Goal: Use online tool/utility: Utilize a website feature to perform a specific function

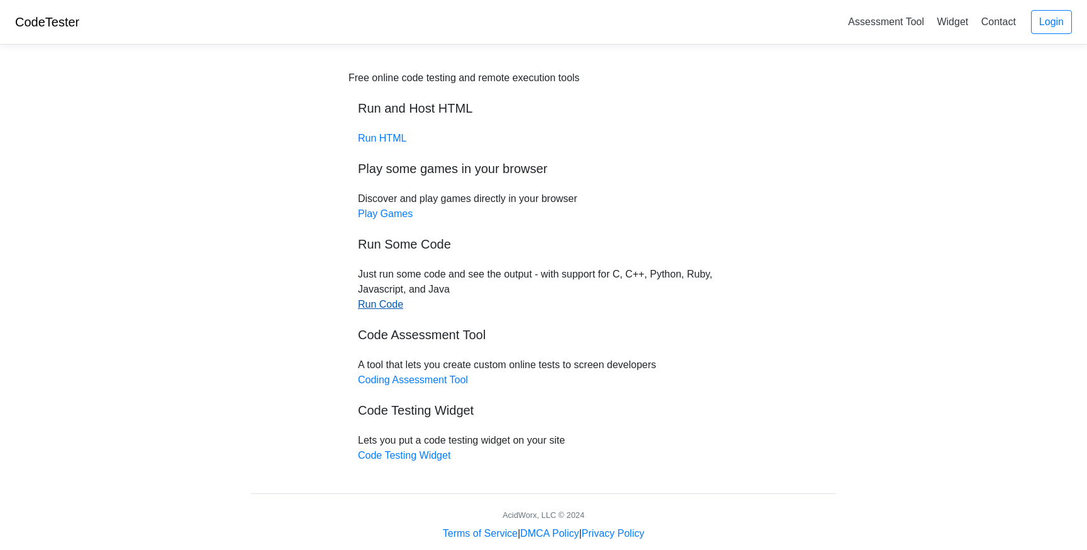
click at [380, 303] on link "Run Code" at bounding box center [380, 304] width 45 height 11
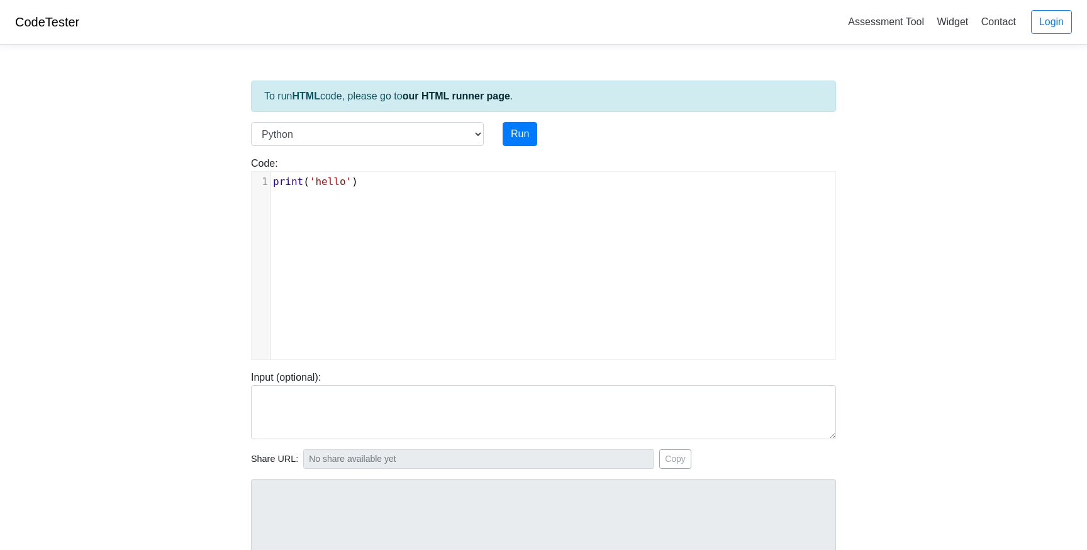
click at [384, 218] on div "xxxxxxxxxx 1 print ( 'hello' )" at bounding box center [553, 275] width 602 height 206
type textarea "print('hello')"
drag, startPoint x: 392, startPoint y: 206, endPoint x: 269, endPoint y: 184, distance: 125.3
click at [269, 184] on div "x 1 print ( 'hello' )" at bounding box center [553, 275] width 602 height 206
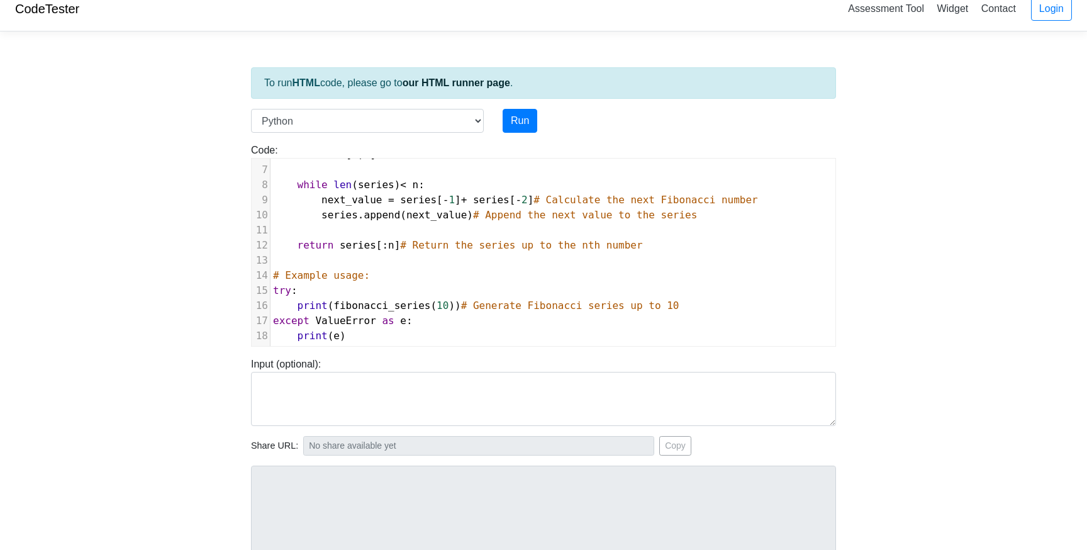
scroll to position [22, 0]
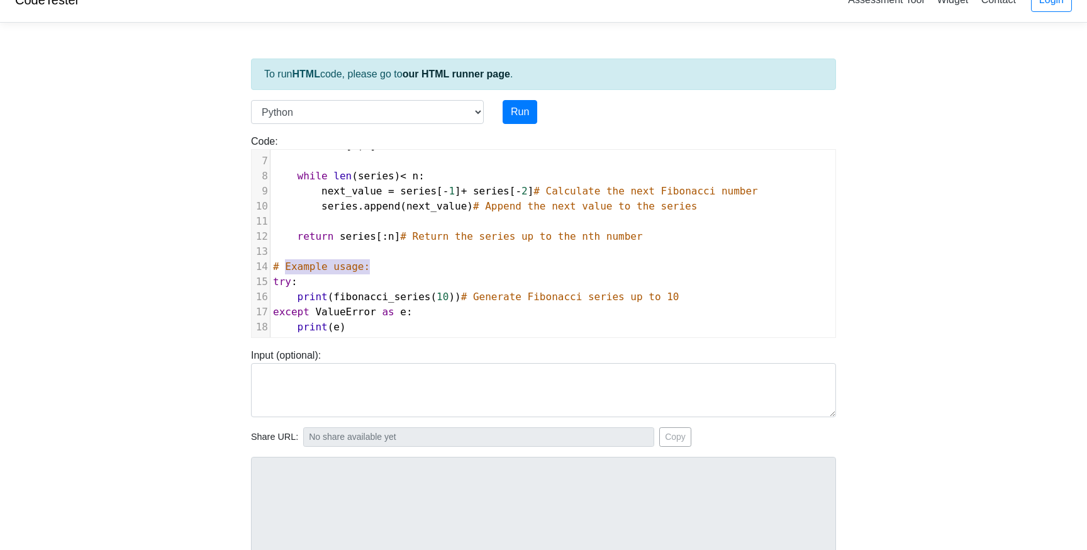
type textarea "# Example usage:"
drag, startPoint x: 388, startPoint y: 270, endPoint x: 270, endPoint y: 262, distance: 117.9
click at [270, 262] on pre "# Example usage:" at bounding box center [552, 266] width 565 height 15
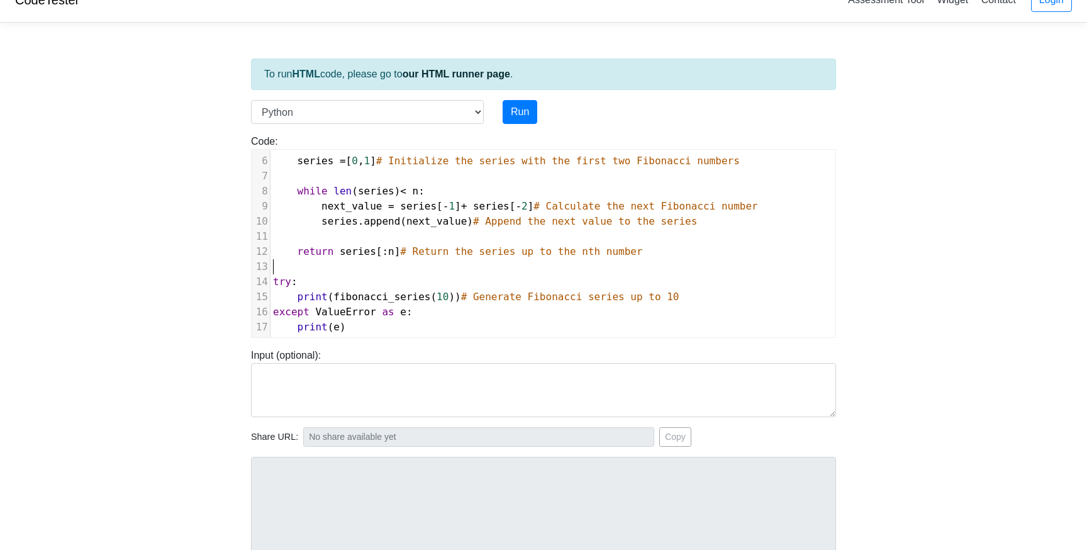
scroll to position [74, 0]
type textarea "# Generate Fibonacci series up to 10"
drag, startPoint x: 696, startPoint y: 297, endPoint x: 472, endPoint y: 292, distance: 224.5
click at [472, 292] on pre "print ( fibonacci_series ( 10 )) # Generate Fibonacci series up to 10" at bounding box center [552, 296] width 565 height 15
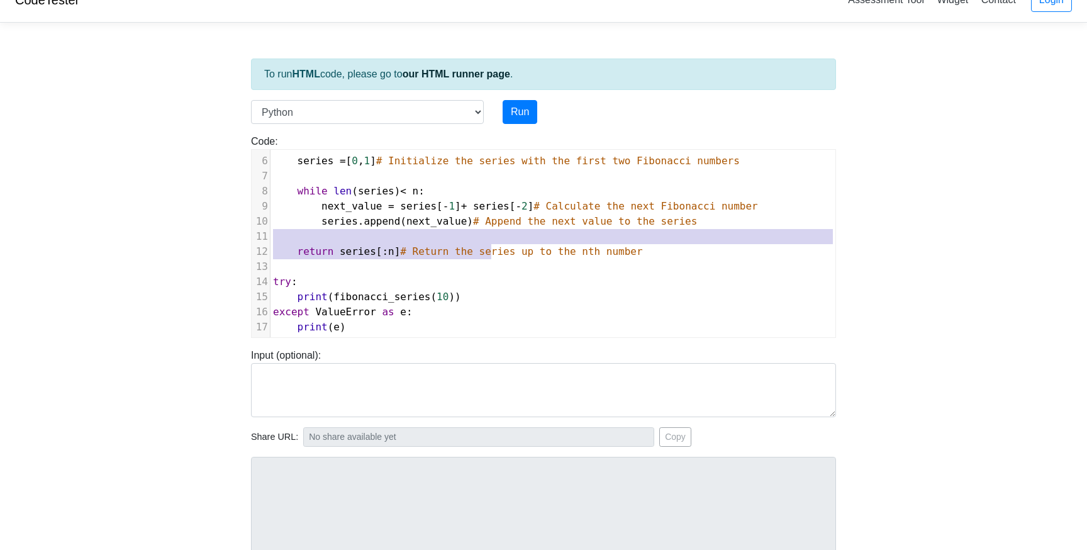
type textarea "return series[:n] # Return th"
drag, startPoint x: 662, startPoint y: 243, endPoint x: 481, endPoint y: 250, distance: 181.2
click at [481, 250] on div "1 def fibonacci_series ( n ): 2 """Generate a Fibonacci series up to the nth nu…" at bounding box center [552, 206] width 565 height 257
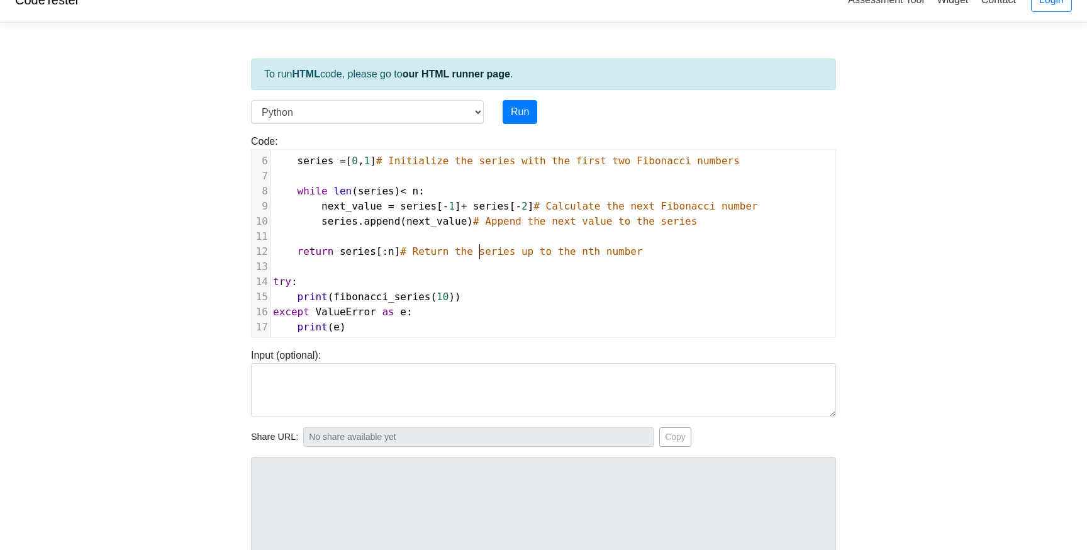
click at [481, 250] on span "# Return the series up to the nth number" at bounding box center [521, 251] width 242 height 12
type textarea "# Return the series up to the nth number"
drag, startPoint x: 677, startPoint y: 253, endPoint x: 416, endPoint y: 248, distance: 261.6
click at [415, 248] on pre "return series [: n ] # Return the series up to the nth number" at bounding box center [552, 251] width 565 height 15
type textarea "# Append the next value to the series"
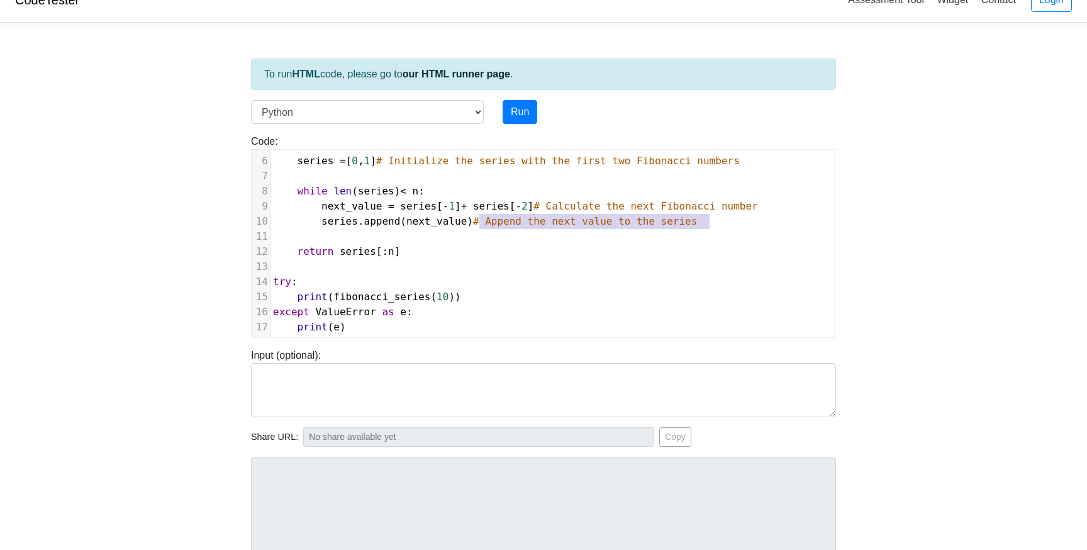
drag, startPoint x: 727, startPoint y: 226, endPoint x: 478, endPoint y: 224, distance: 249.6
click at [478, 224] on pre "series . append ( next_value ) # Append the next value to the series" at bounding box center [552, 221] width 565 height 15
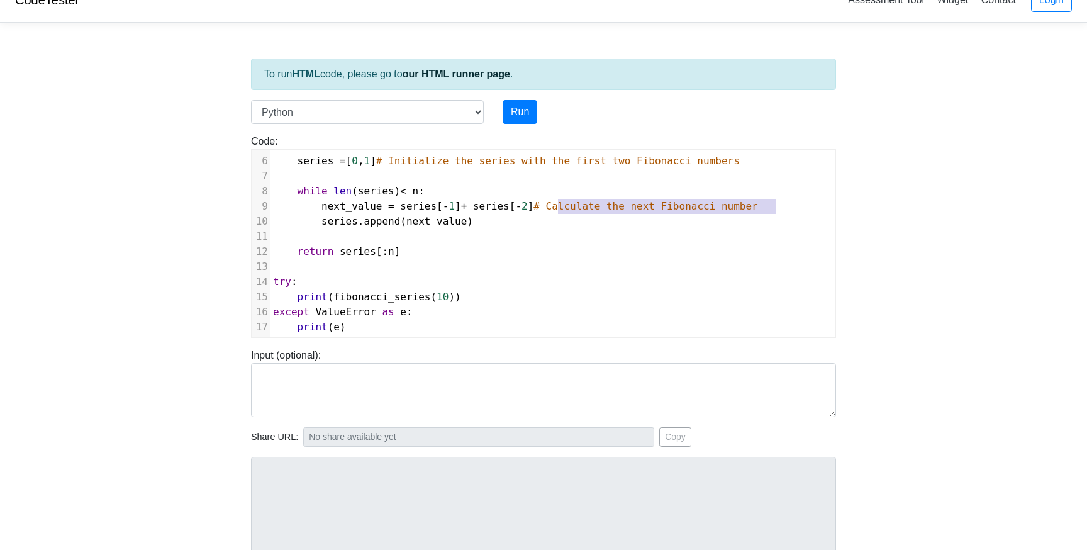
type textarea "# Calculate the next Fibonacci number"
drag, startPoint x: 792, startPoint y: 205, endPoint x: 551, endPoint y: 204, distance: 241.5
click at [551, 204] on pre "next_value = series [ - 1 ] + series [ - 2 ] # Calculate the next Fibonacci num…" at bounding box center [552, 206] width 565 height 15
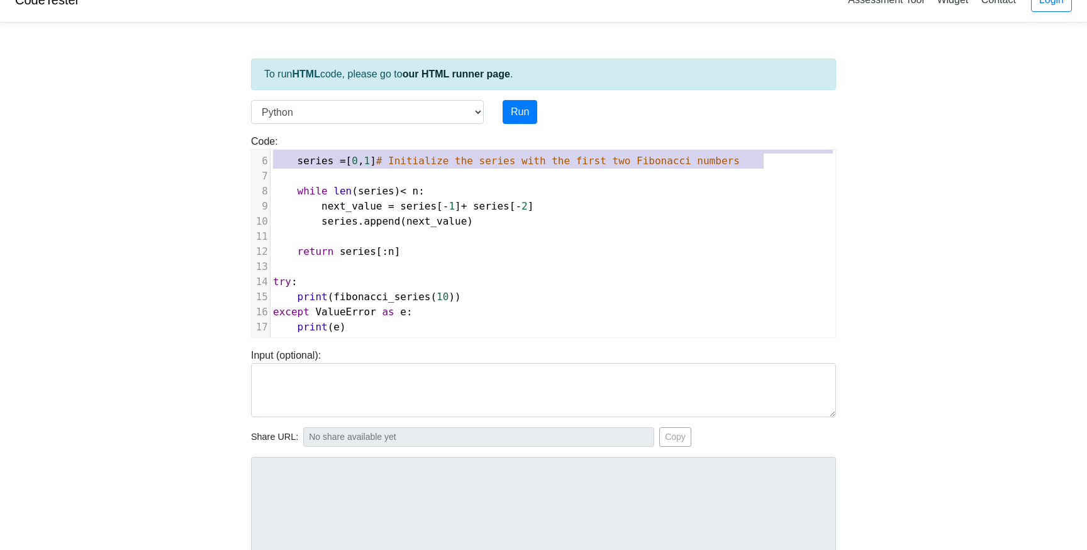
scroll to position [63, 0]
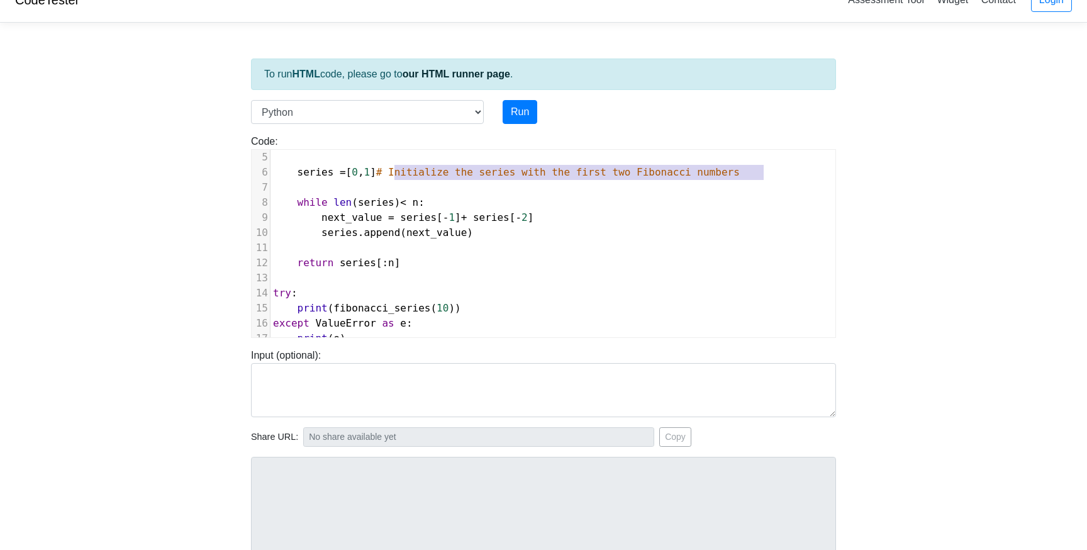
type textarea "# Initialize the series with the first two Fibonacci numbers"
drag, startPoint x: 772, startPoint y: 158, endPoint x: 399, endPoint y: 171, distance: 373.7
click at [399, 171] on pre "series = [ 0 , 1 ] # Initialize the series with the first two Fibonacci numbers" at bounding box center [552, 172] width 565 height 15
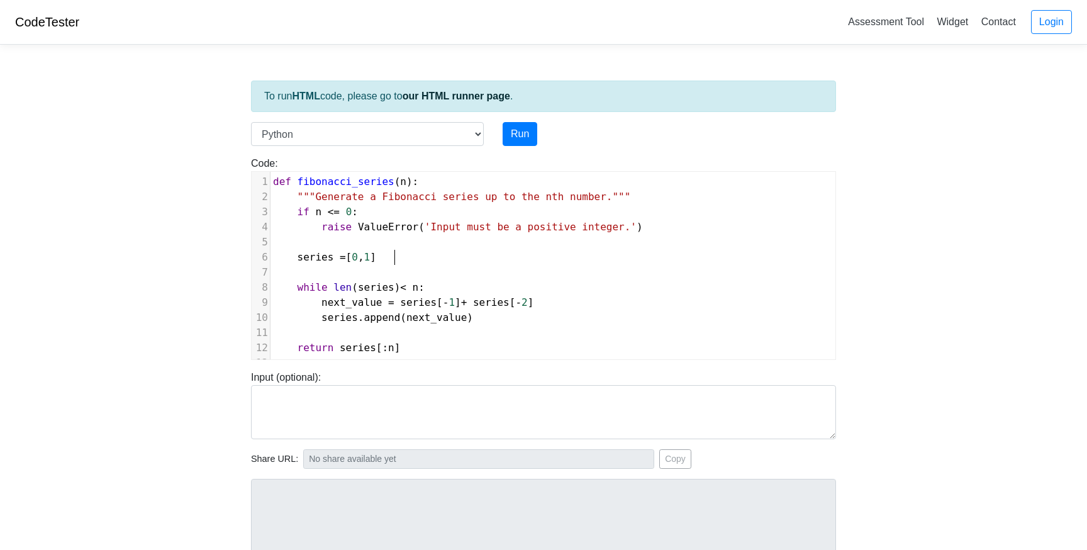
scroll to position [0, 0]
click at [520, 133] on button "Run" at bounding box center [519, 134] width 35 height 24
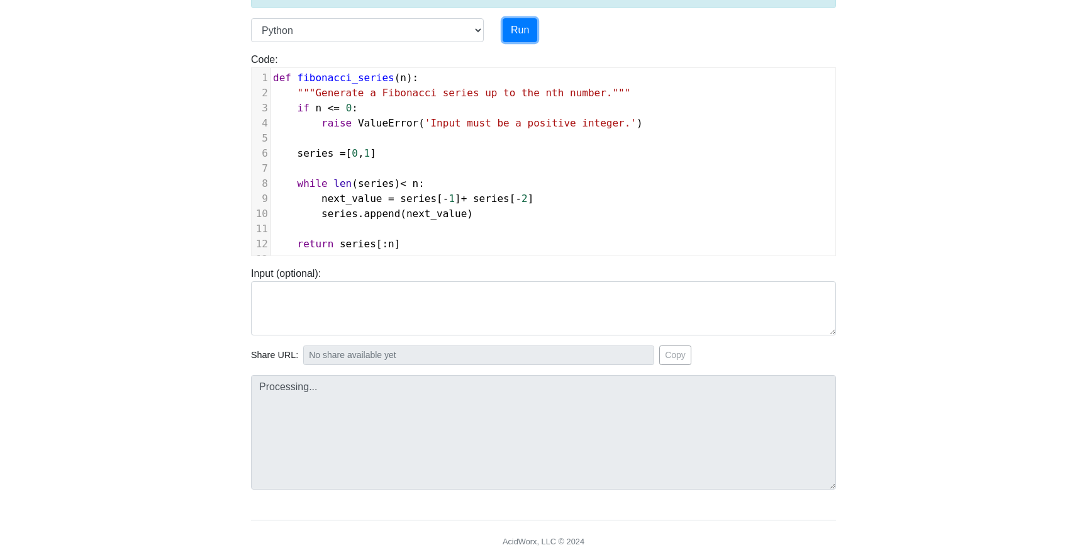
scroll to position [152, 0]
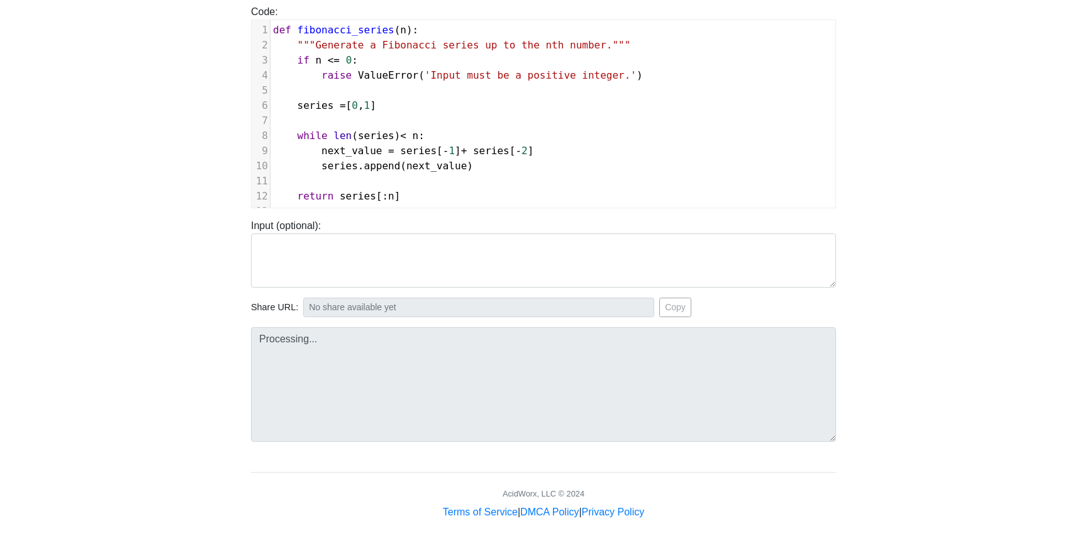
type input "[URL][DOMAIN_NAME]"
type textarea "Stdout: [0, 1, 1, 2, 3, 5, 8, 13, 21, 34]"
